Goal: Information Seeking & Learning: Learn about a topic

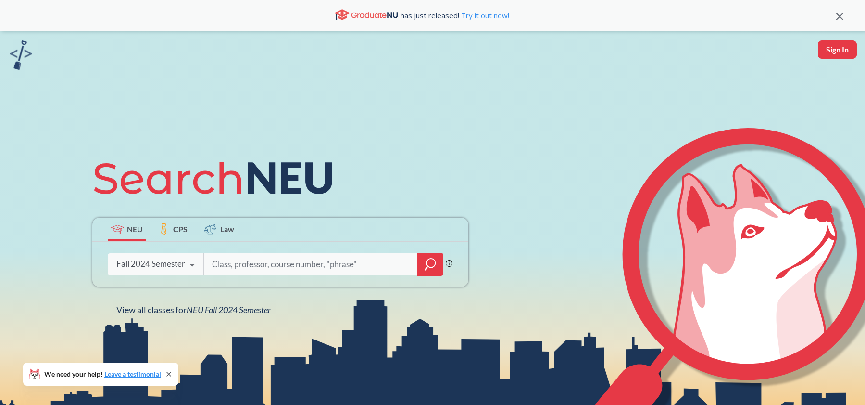
click at [156, 261] on div "Fall 2024 Semester" at bounding box center [150, 263] width 69 height 11
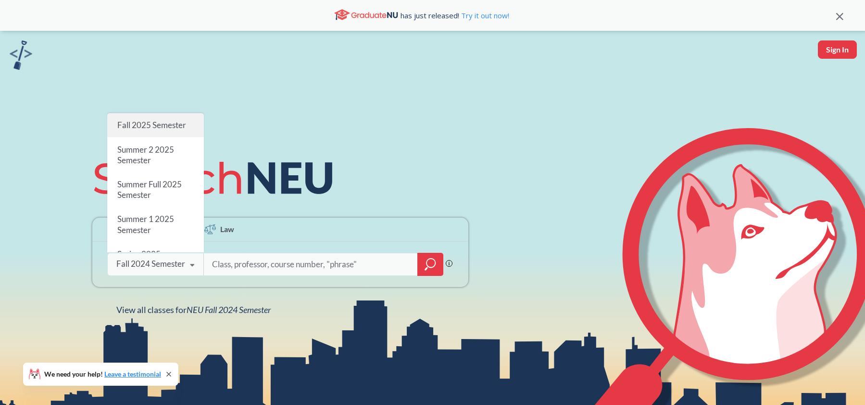
click at [157, 121] on span "Fall 2025 Semester" at bounding box center [151, 125] width 69 height 10
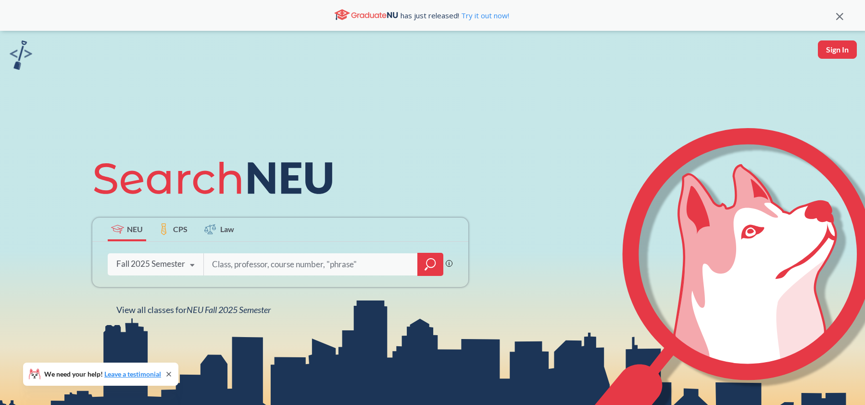
click at [321, 263] on input "search" at bounding box center [311, 264] width 200 height 20
type input "cs 5800"
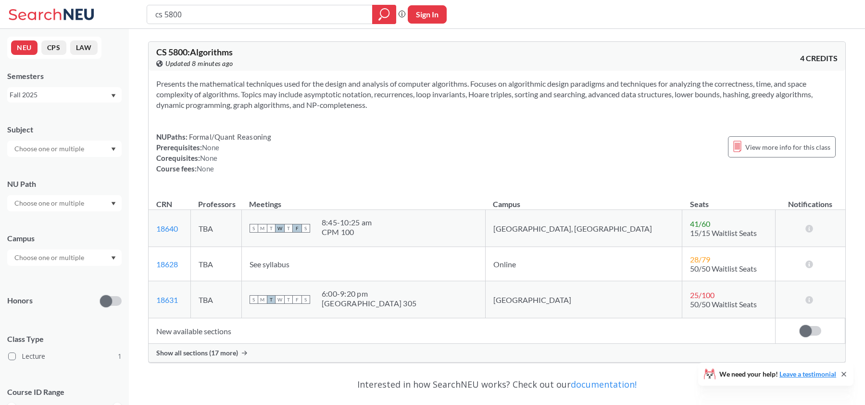
click at [202, 353] on span "Show all sections (17 more)" at bounding box center [197, 352] width 82 height 9
